Goal: Information Seeking & Learning: Obtain resource

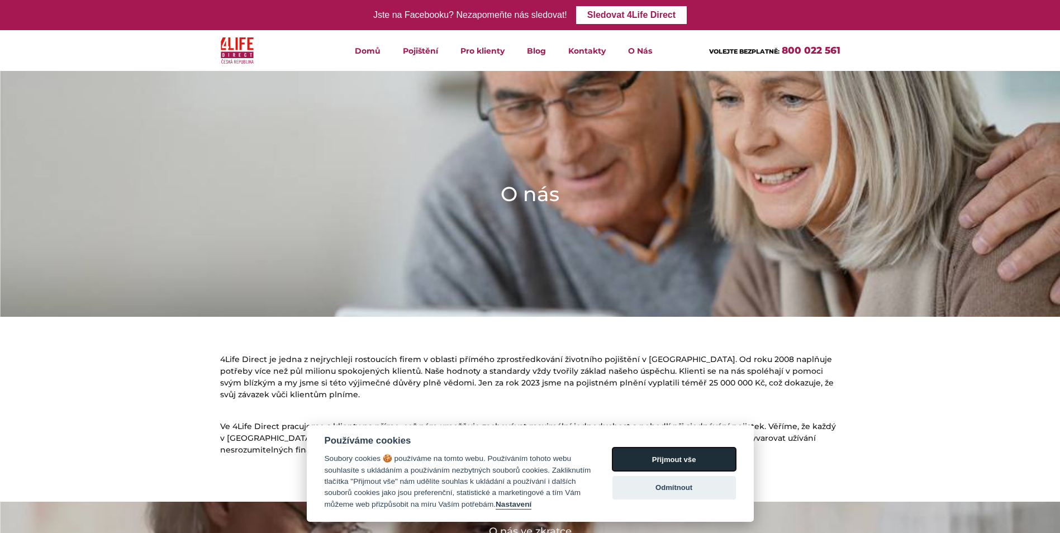
click at [675, 460] on button "Přijmout vše" at bounding box center [675, 459] width 124 height 23
checkbox input "true"
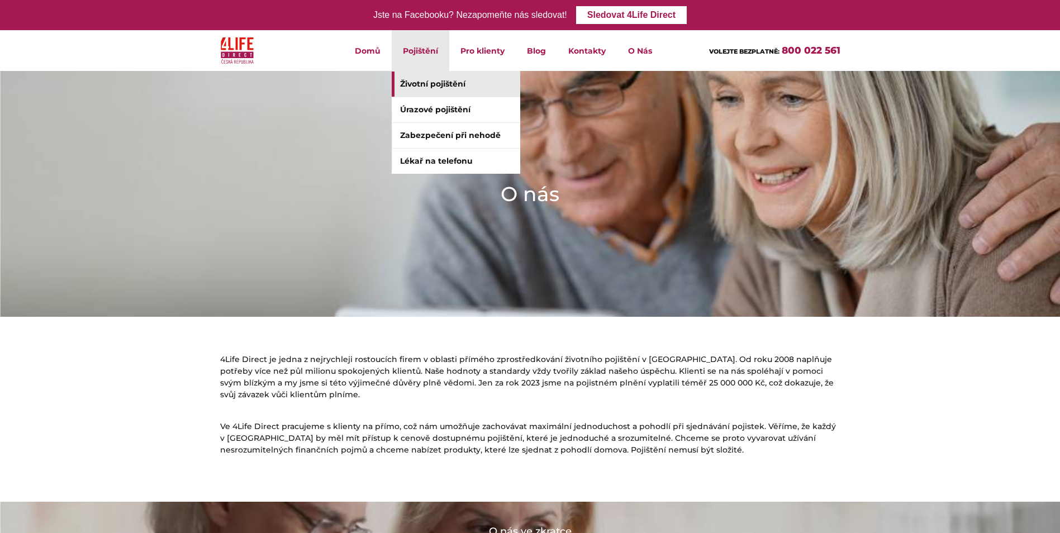
click at [425, 84] on link "Životní pojištění" at bounding box center [456, 84] width 129 height 25
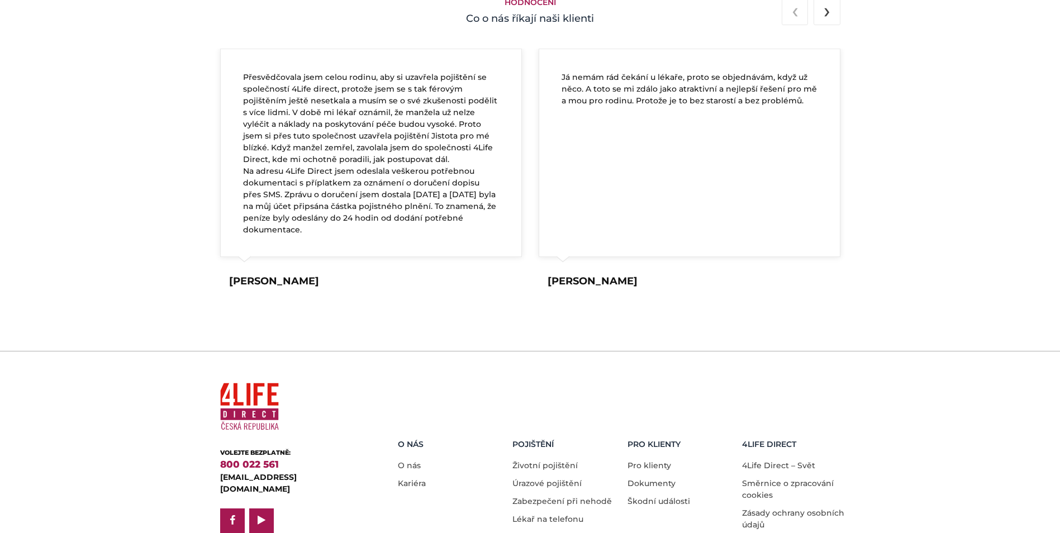
scroll to position [2104, 0]
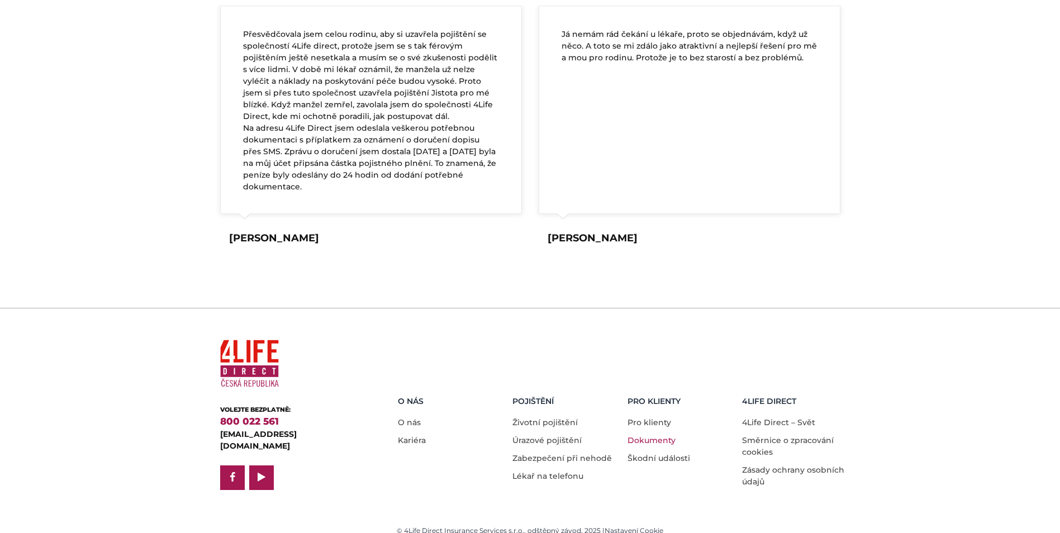
click at [642, 435] on link "Dokumenty" at bounding box center [652, 440] width 48 height 10
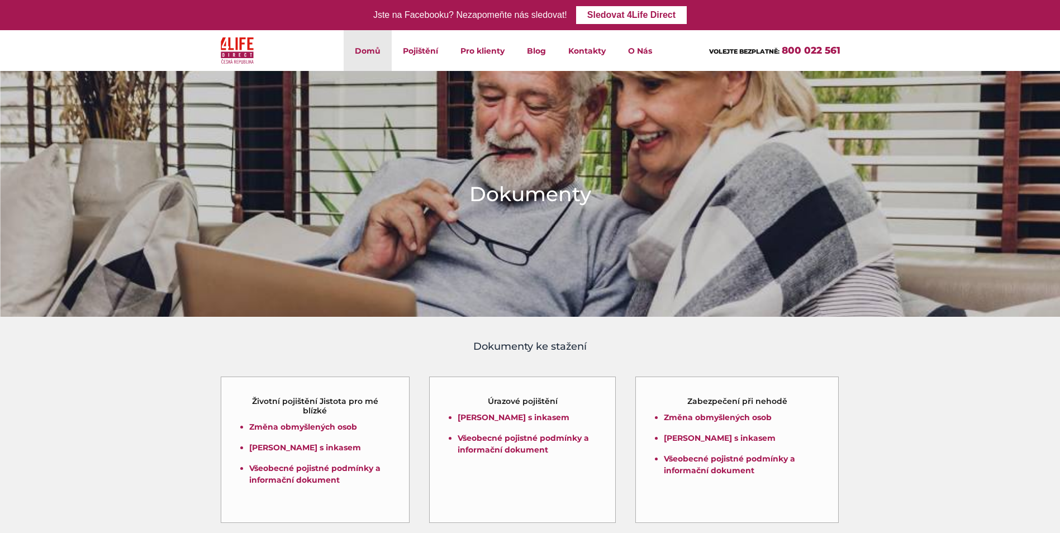
click at [374, 57] on link "Domů" at bounding box center [368, 50] width 48 height 41
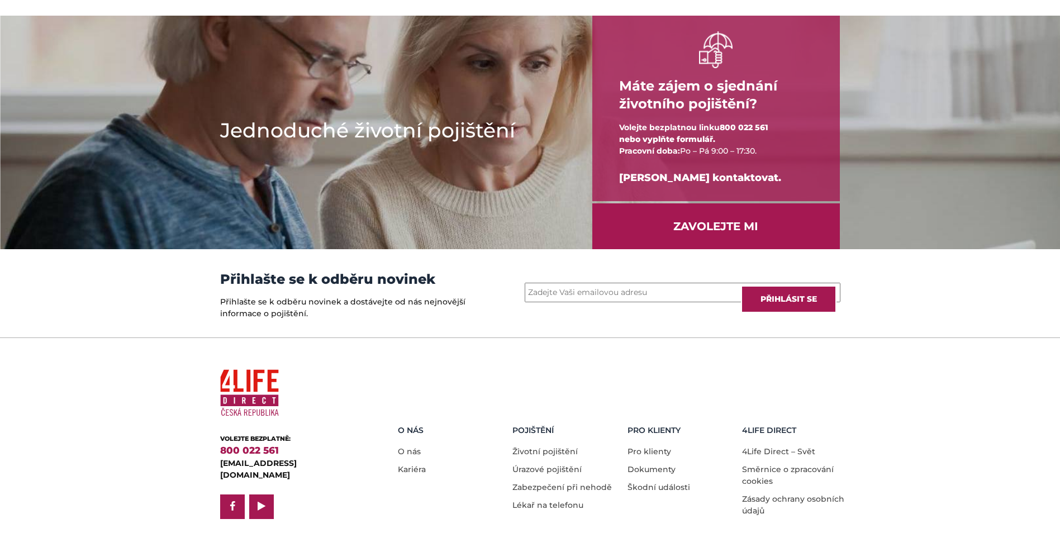
scroll to position [1443, 0]
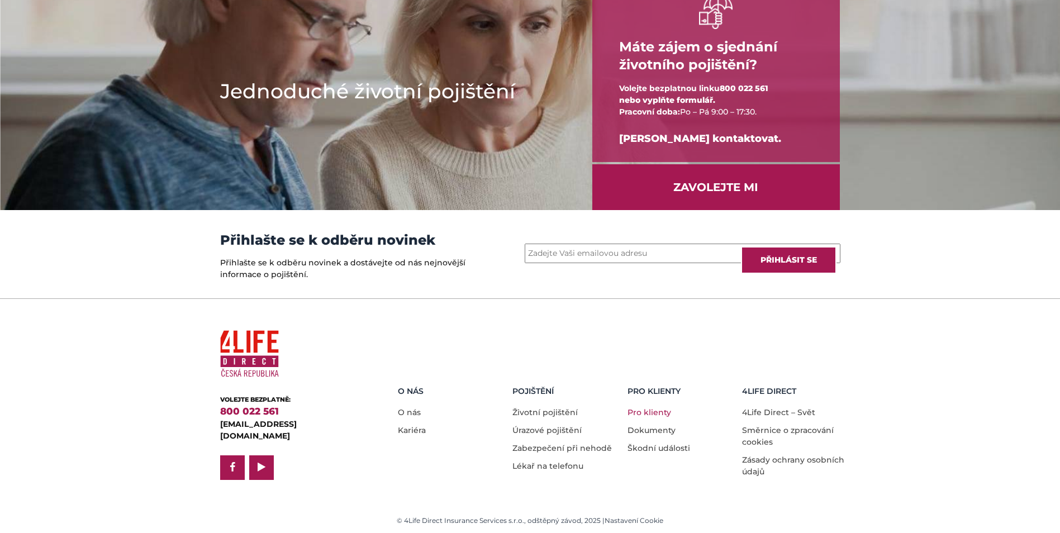
click at [660, 411] on link "Pro klienty" at bounding box center [650, 413] width 44 height 10
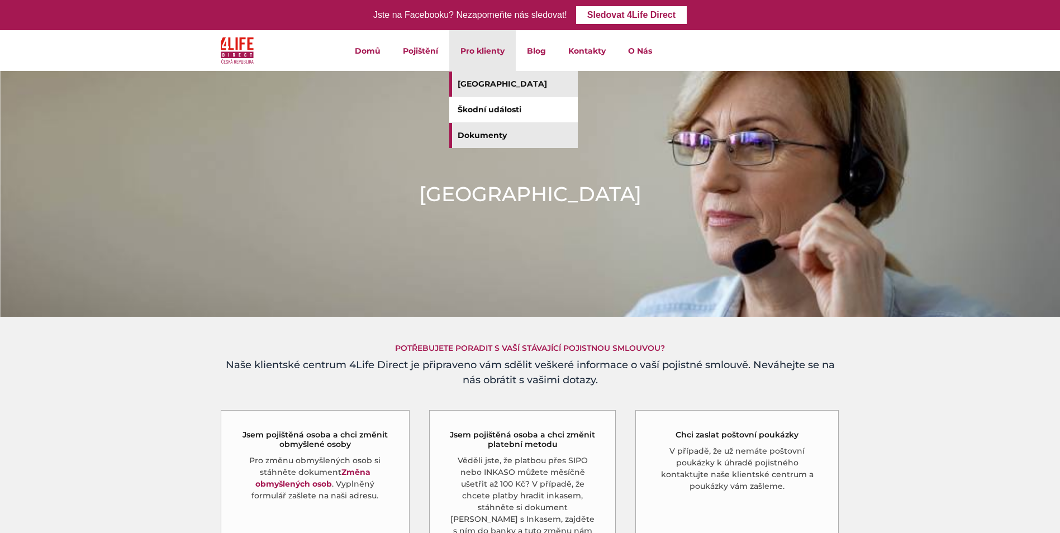
click at [477, 134] on link "Dokumenty" at bounding box center [513, 135] width 129 height 25
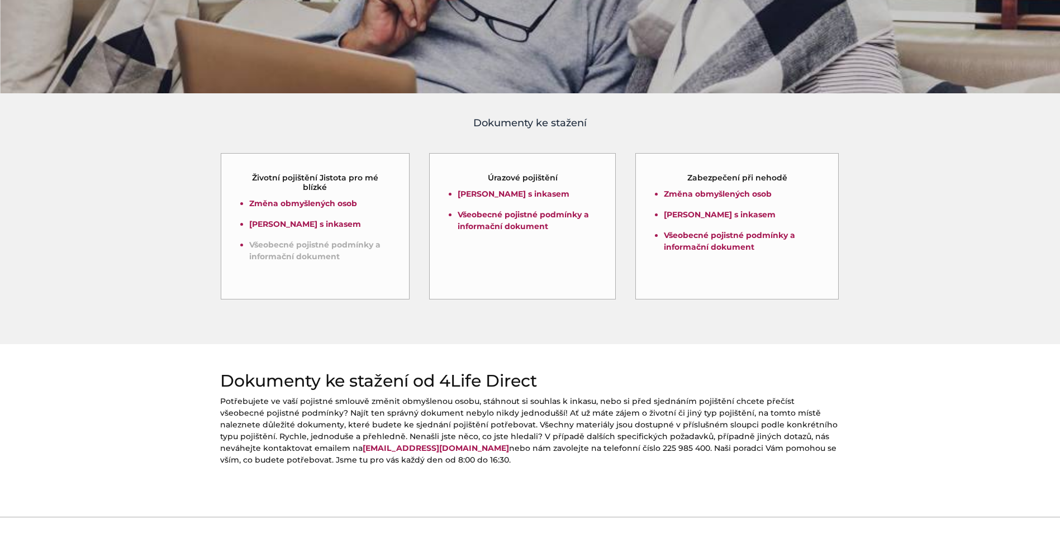
click at [309, 257] on link "Všeobecné pojistné podmínky a informační dokument" at bounding box center [314, 251] width 131 height 22
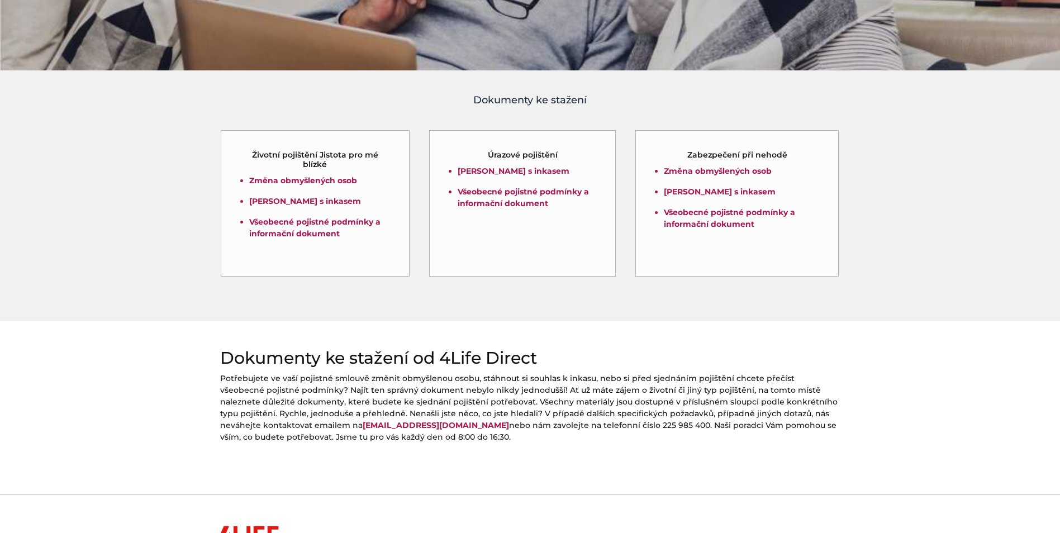
scroll to position [432, 0]
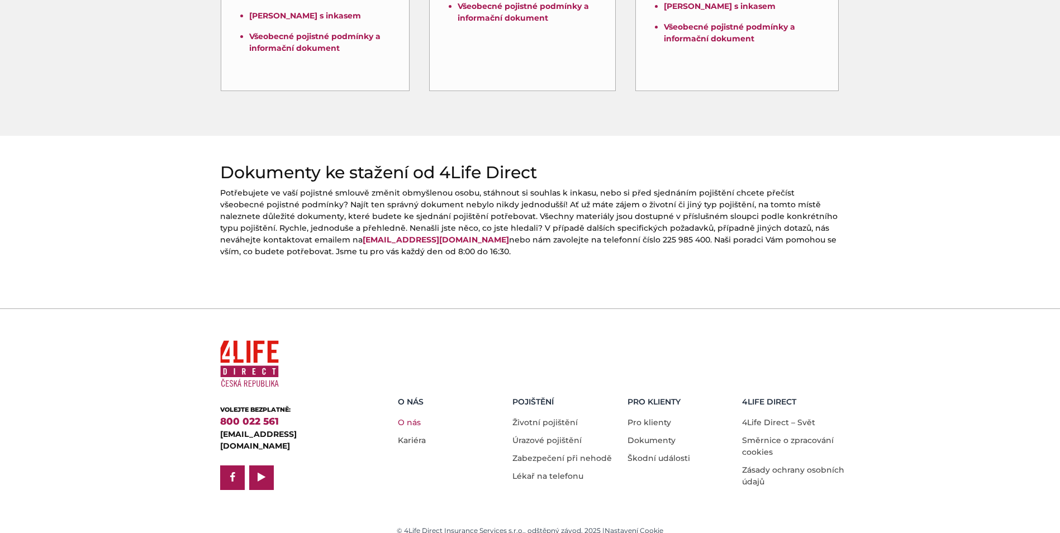
click at [407, 418] on link "O nás" at bounding box center [409, 423] width 23 height 10
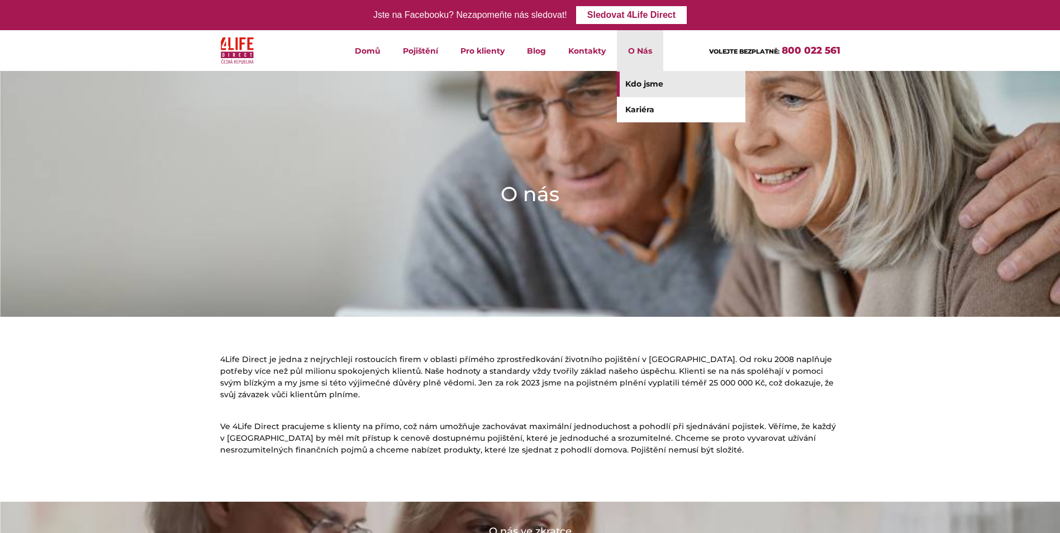
click at [631, 54] on li "O Nás Kdo jsme Kariéra" at bounding box center [640, 50] width 46 height 41
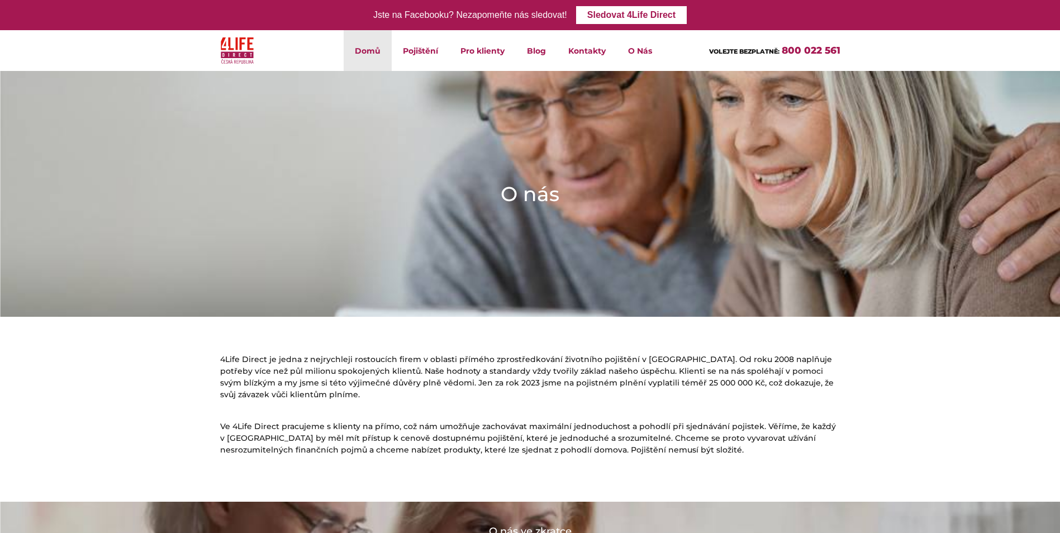
click at [370, 53] on link "Domů" at bounding box center [368, 50] width 48 height 41
